Goal: Task Accomplishment & Management: Manage account settings

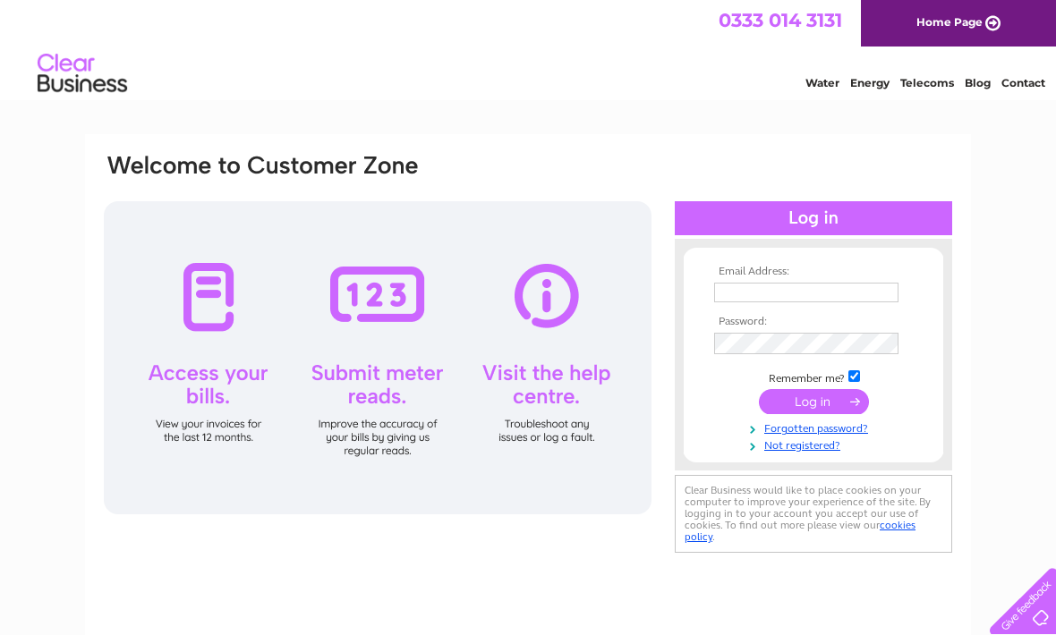
click at [815, 67] on div "Water Energy Telecoms Blog Contact" at bounding box center [913, 73] width 286 height 32
click at [832, 77] on link "Water" at bounding box center [822, 82] width 34 height 13
click at [790, 294] on input "text" at bounding box center [806, 293] width 184 height 20
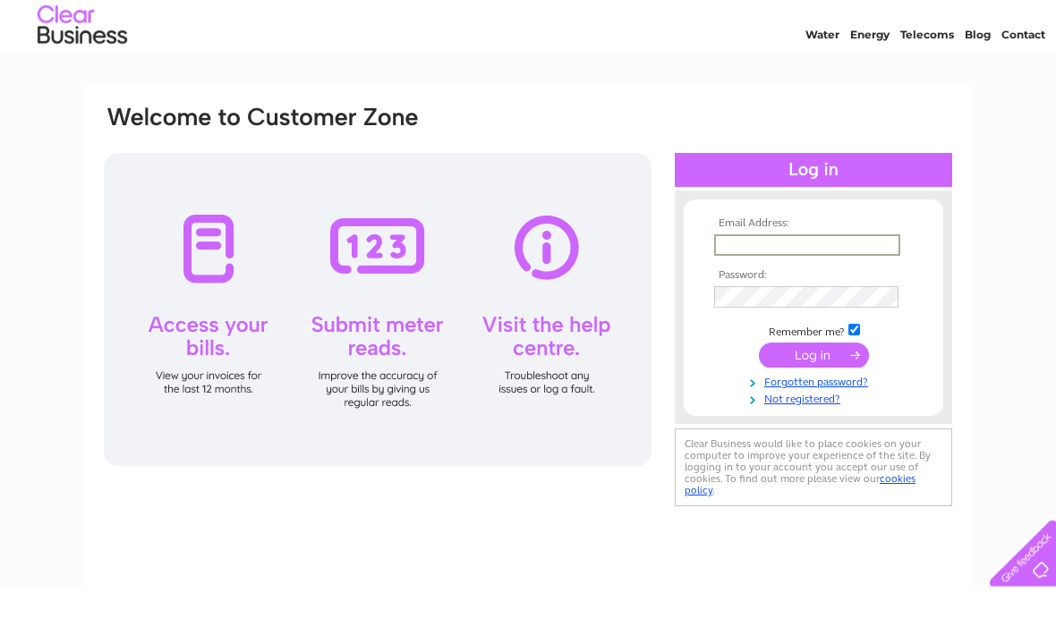
scroll to position [48, 0]
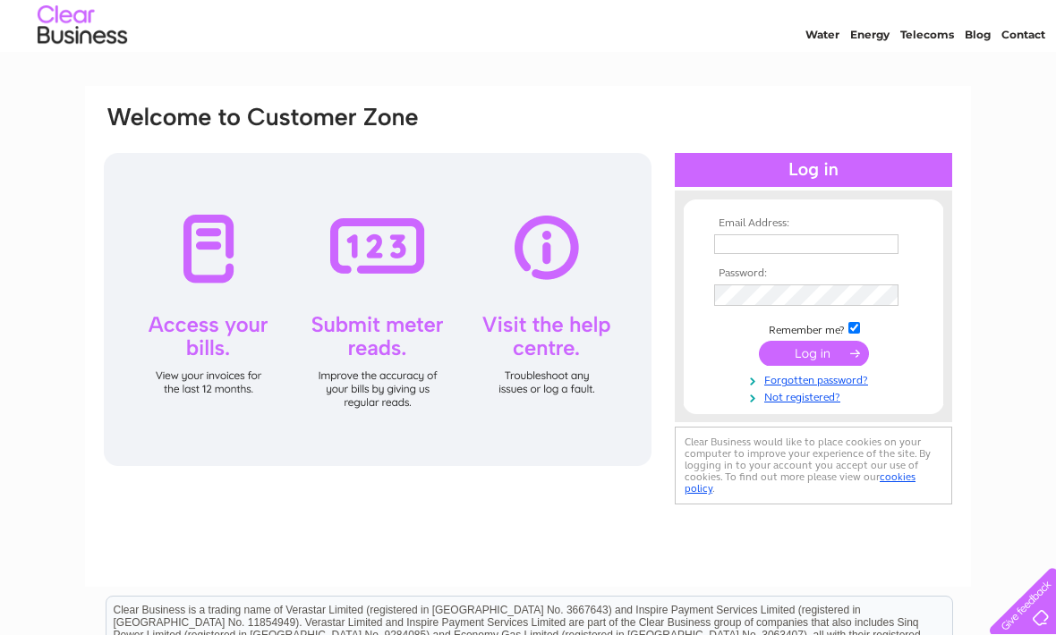
click at [783, 254] on input "text" at bounding box center [806, 244] width 184 height 20
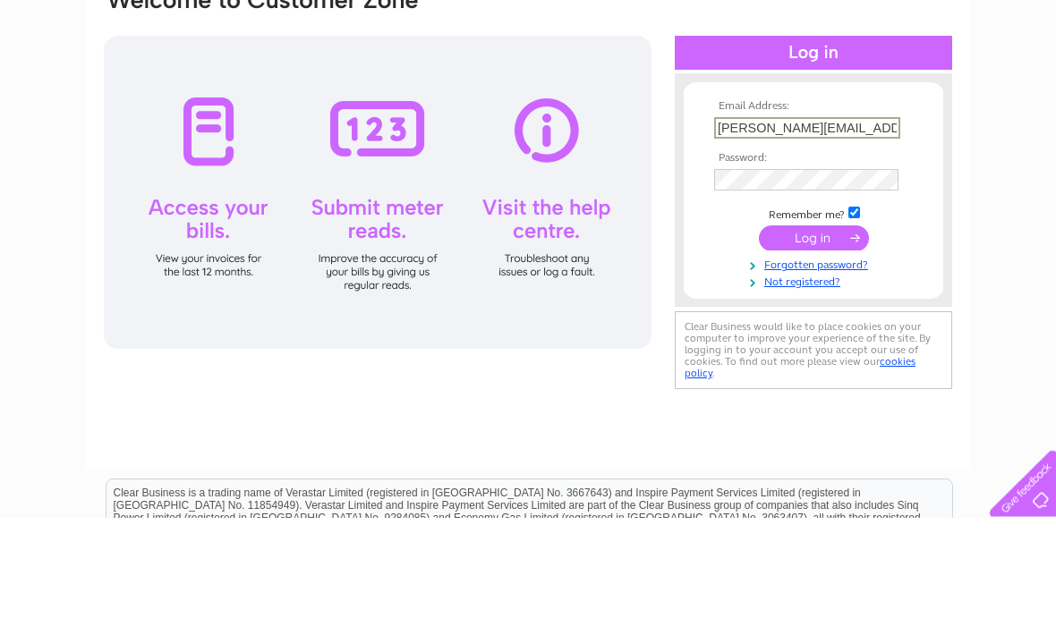
type input "[PERSON_NAME][EMAIL_ADDRESS][DOMAIN_NAME]"
click at [830, 344] on input "submit" at bounding box center [814, 356] width 110 height 25
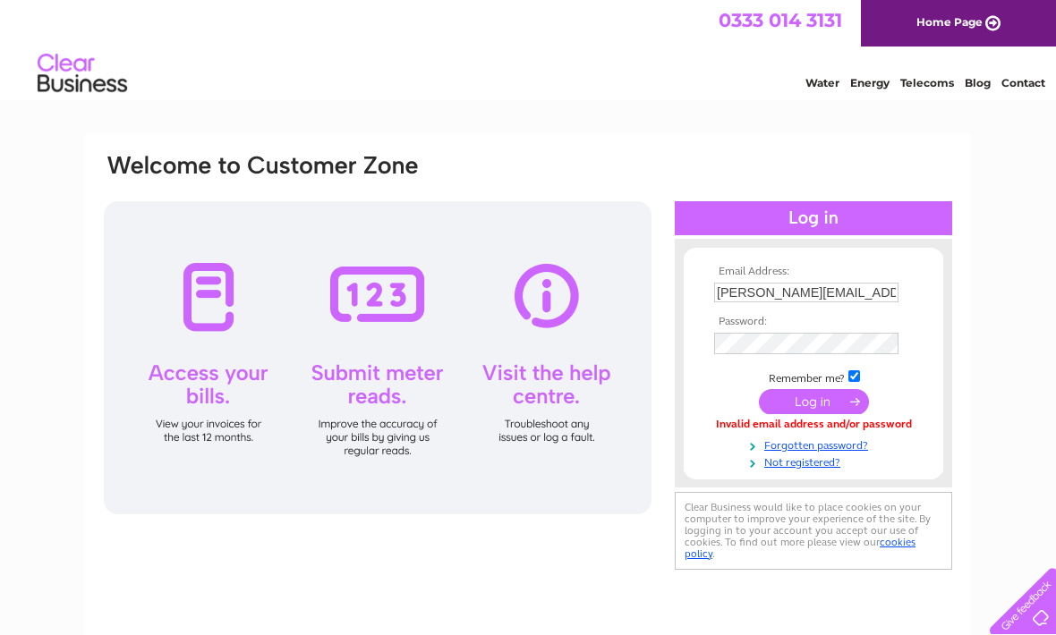
click at [752, 327] on th "Password:" at bounding box center [814, 322] width 208 height 13
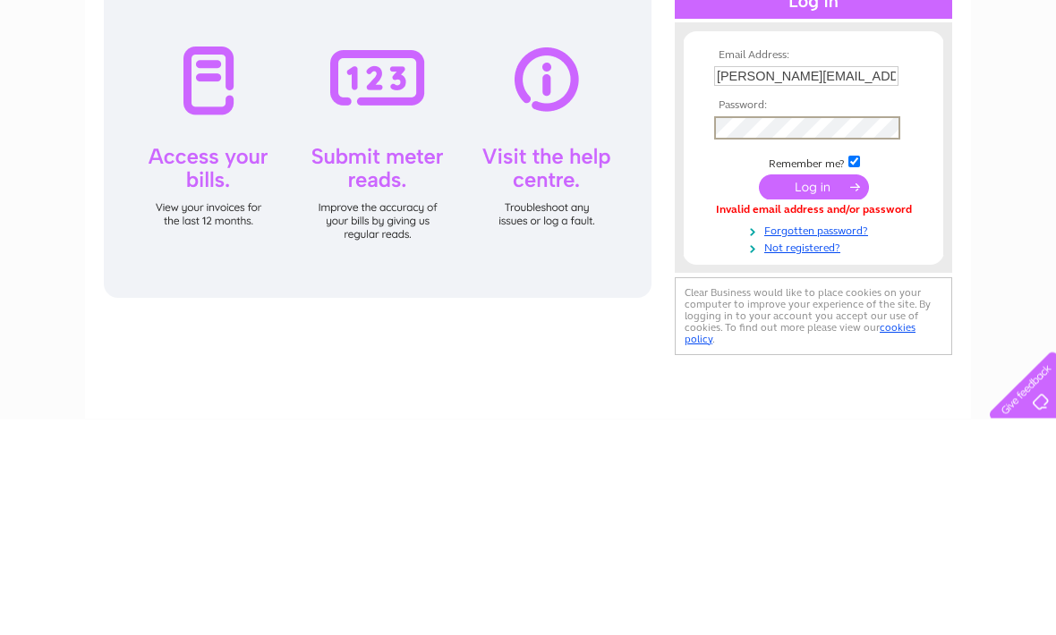
click at [813, 391] on input "submit" at bounding box center [814, 403] width 110 height 25
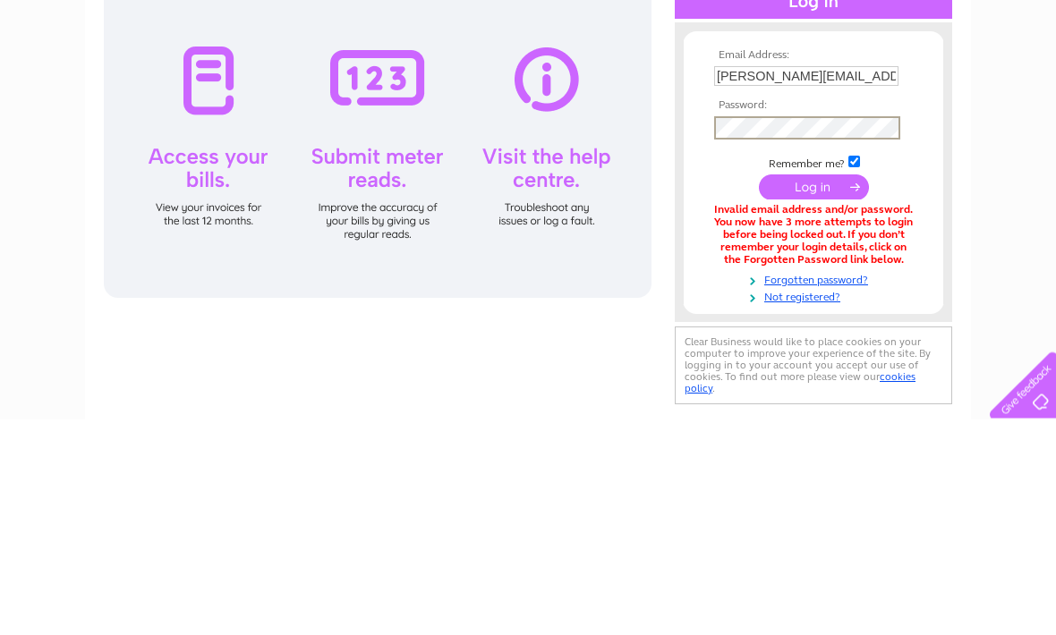
click at [814, 391] on input "submit" at bounding box center [814, 403] width 110 height 25
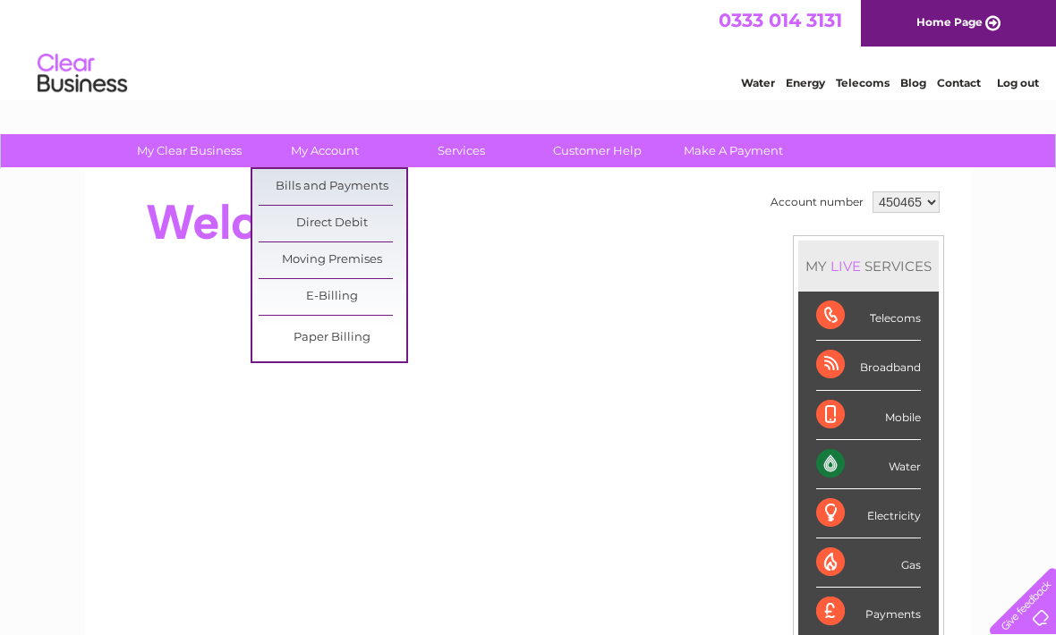
click at [346, 185] on link "Bills and Payments" at bounding box center [333, 187] width 148 height 36
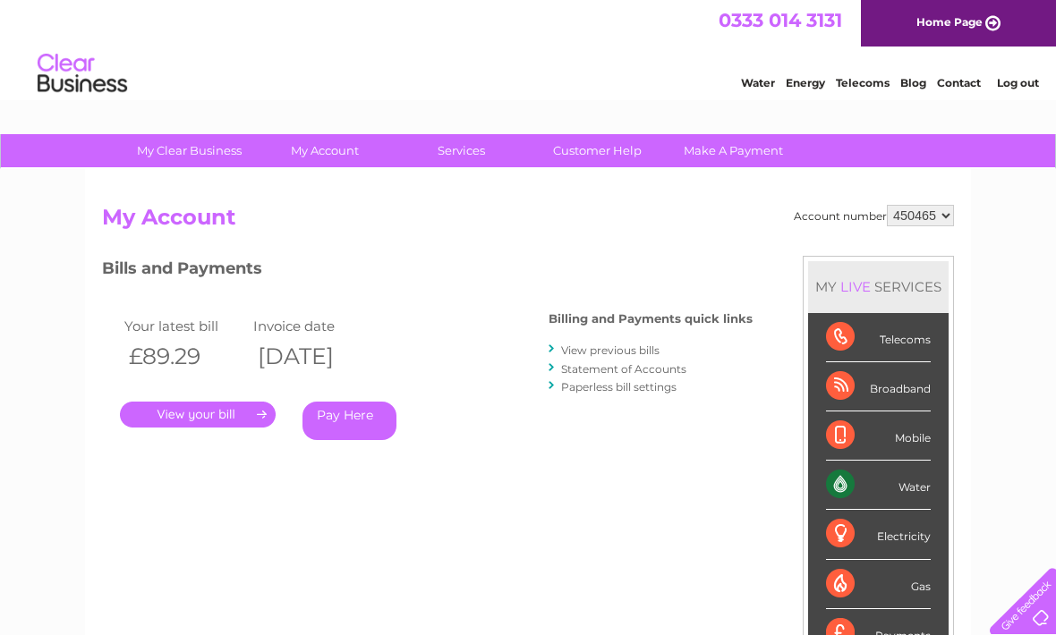
click at [200, 417] on link "." at bounding box center [198, 415] width 156 height 26
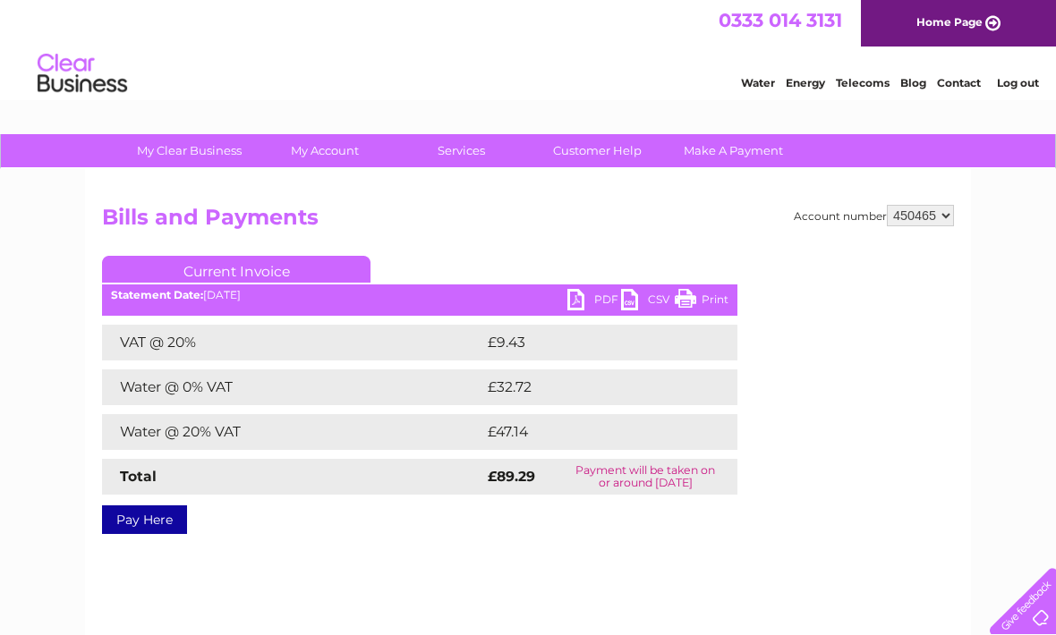
click at [639, 299] on link "CSV" at bounding box center [648, 302] width 54 height 26
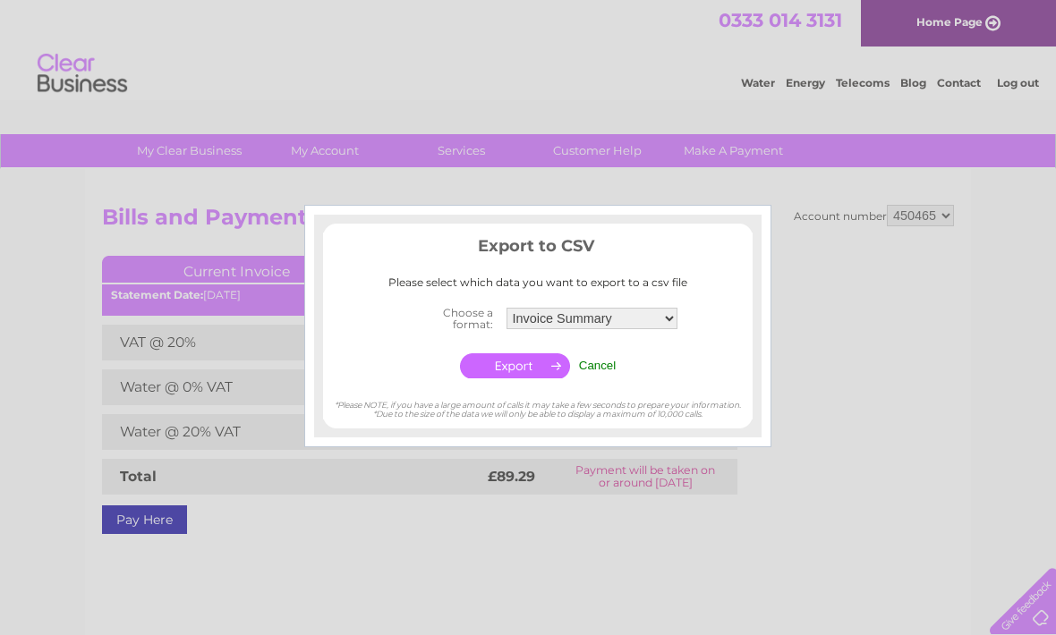
click at [605, 362] on input "Cancel" at bounding box center [598, 365] width 38 height 13
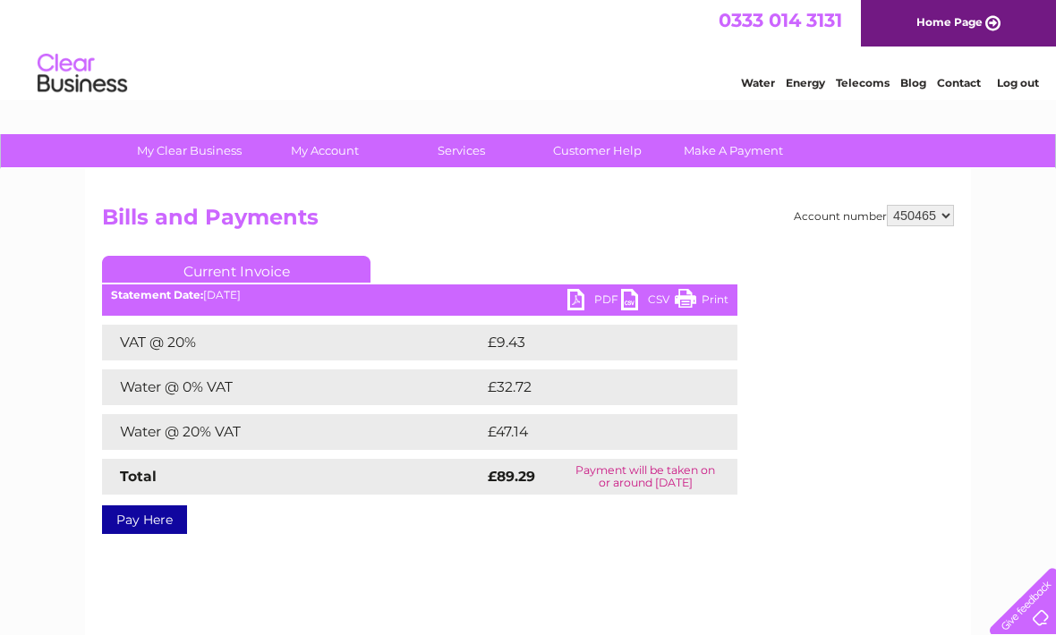
click at [588, 297] on link "PDF" at bounding box center [594, 302] width 54 height 26
